Goal: Transaction & Acquisition: Purchase product/service

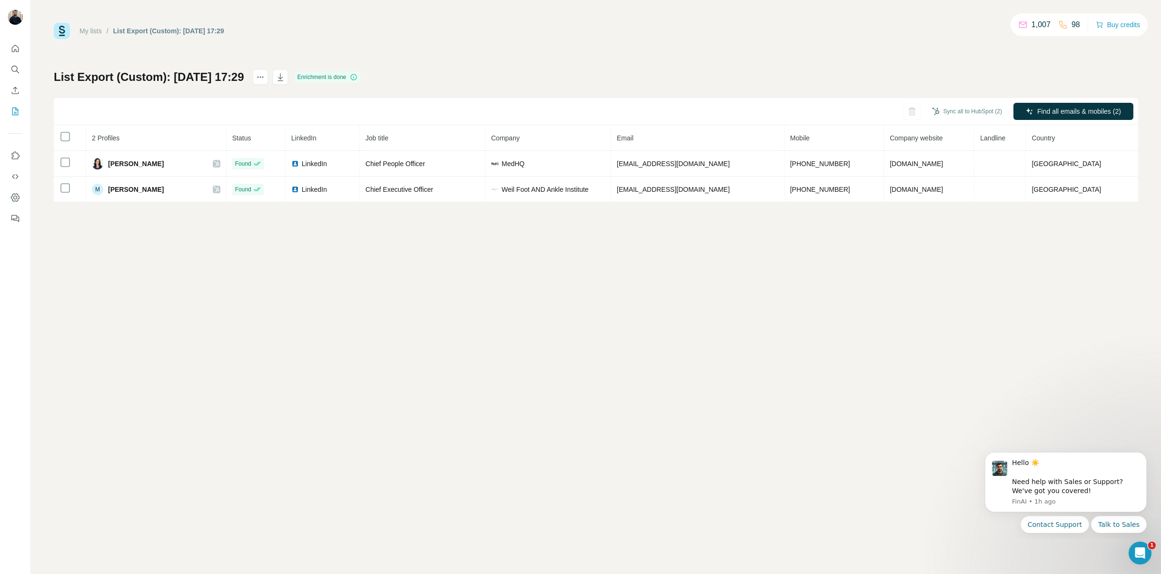
click at [1019, 24] on icon at bounding box center [1023, 23] width 8 height 3
click at [1044, 24] on p "1,007" at bounding box center [1040, 24] width 19 height 11
click at [1011, 24] on div "1,007 98 Buy credits" at bounding box center [1078, 24] width 137 height 23
click at [1042, 24] on p "1,007" at bounding box center [1040, 24] width 19 height 11
click at [1104, 26] on button "Buy credits" at bounding box center [1118, 24] width 44 height 13
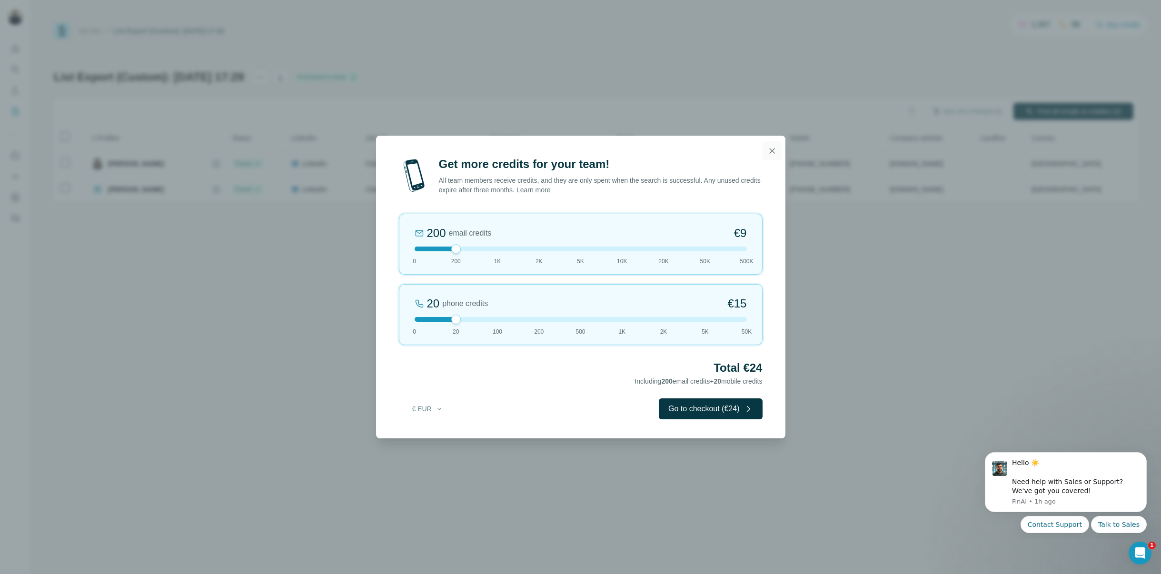
click at [764, 154] on button "button" at bounding box center [771, 150] width 19 height 19
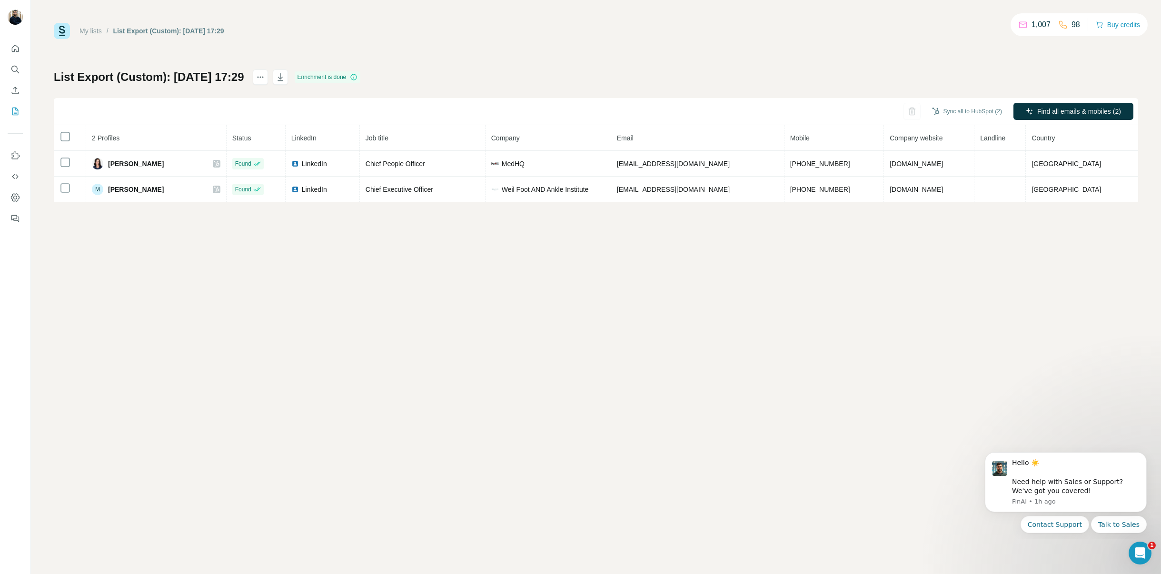
click at [792, 81] on div "List Export (Custom): [DATE] 17:29 Enrichment is done Sync all to HubSpot (2) F…" at bounding box center [596, 135] width 1084 height 133
